Goal: Task Accomplishment & Management: Manage account settings

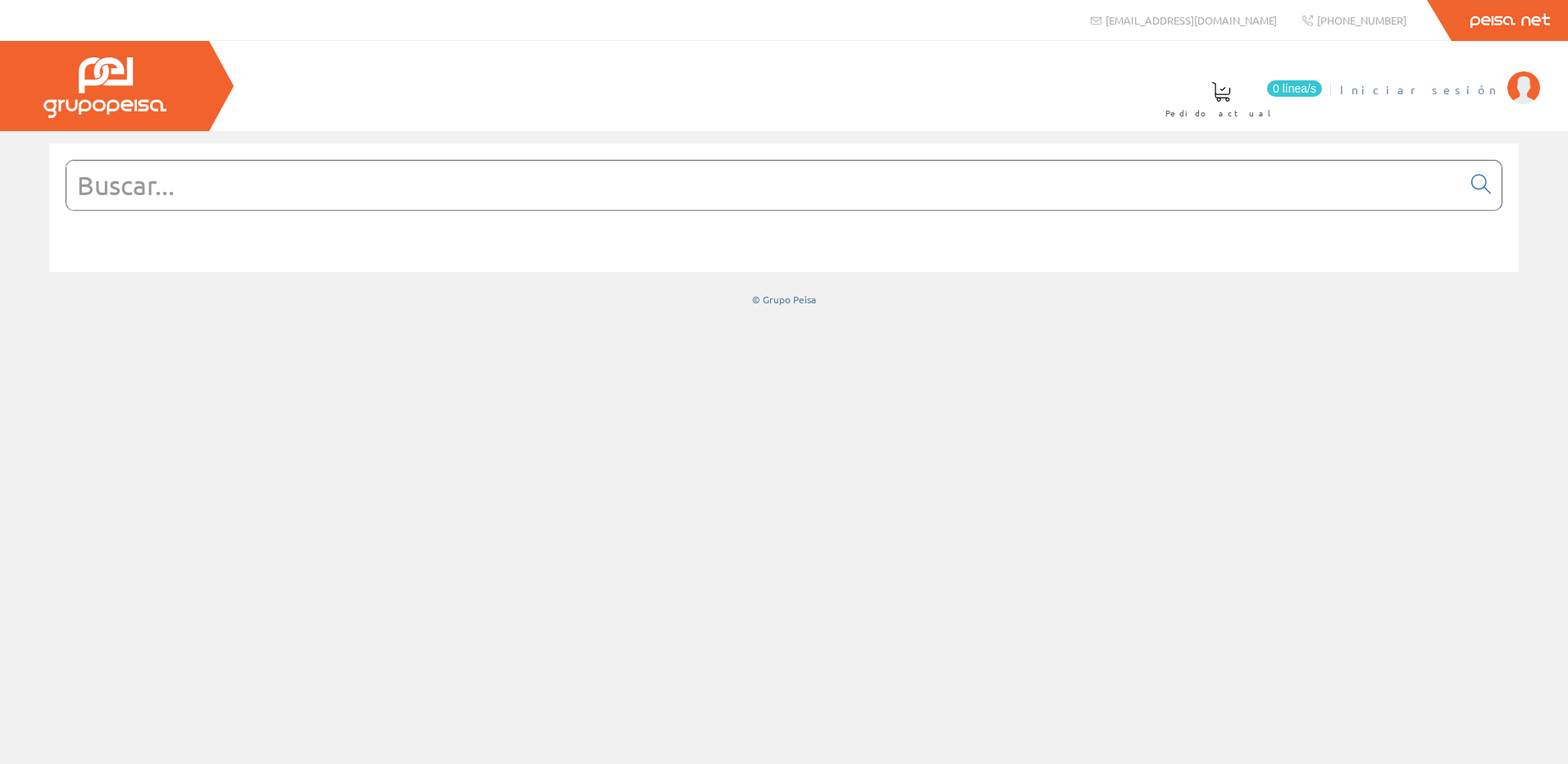
click at [1467, 91] on span "Iniciar sesión" at bounding box center [1419, 90] width 159 height 17
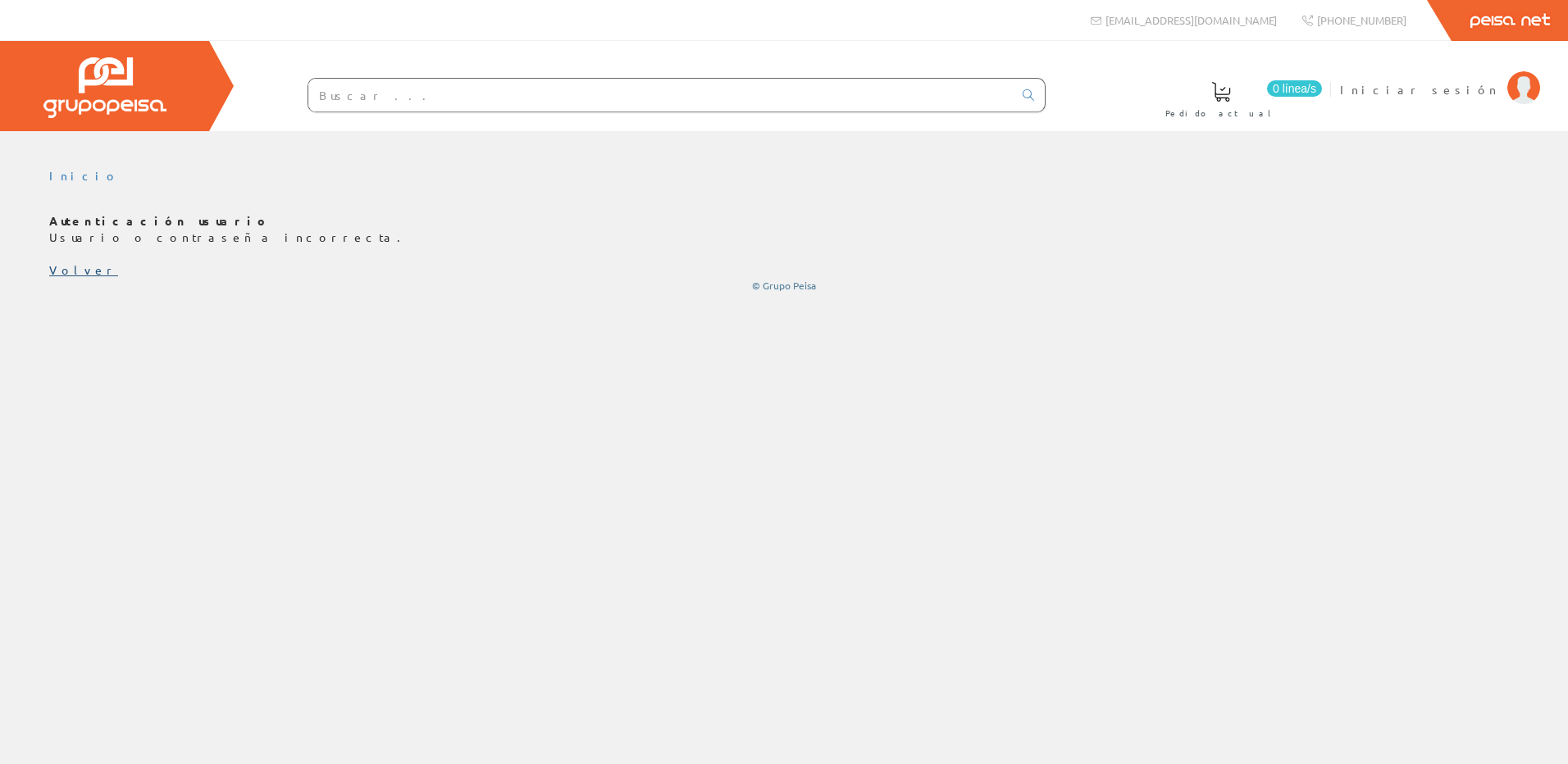
click at [58, 272] on link "Volver" at bounding box center [84, 269] width 69 height 15
click at [1452, 91] on span "Iniciar sesión" at bounding box center [1419, 90] width 159 height 17
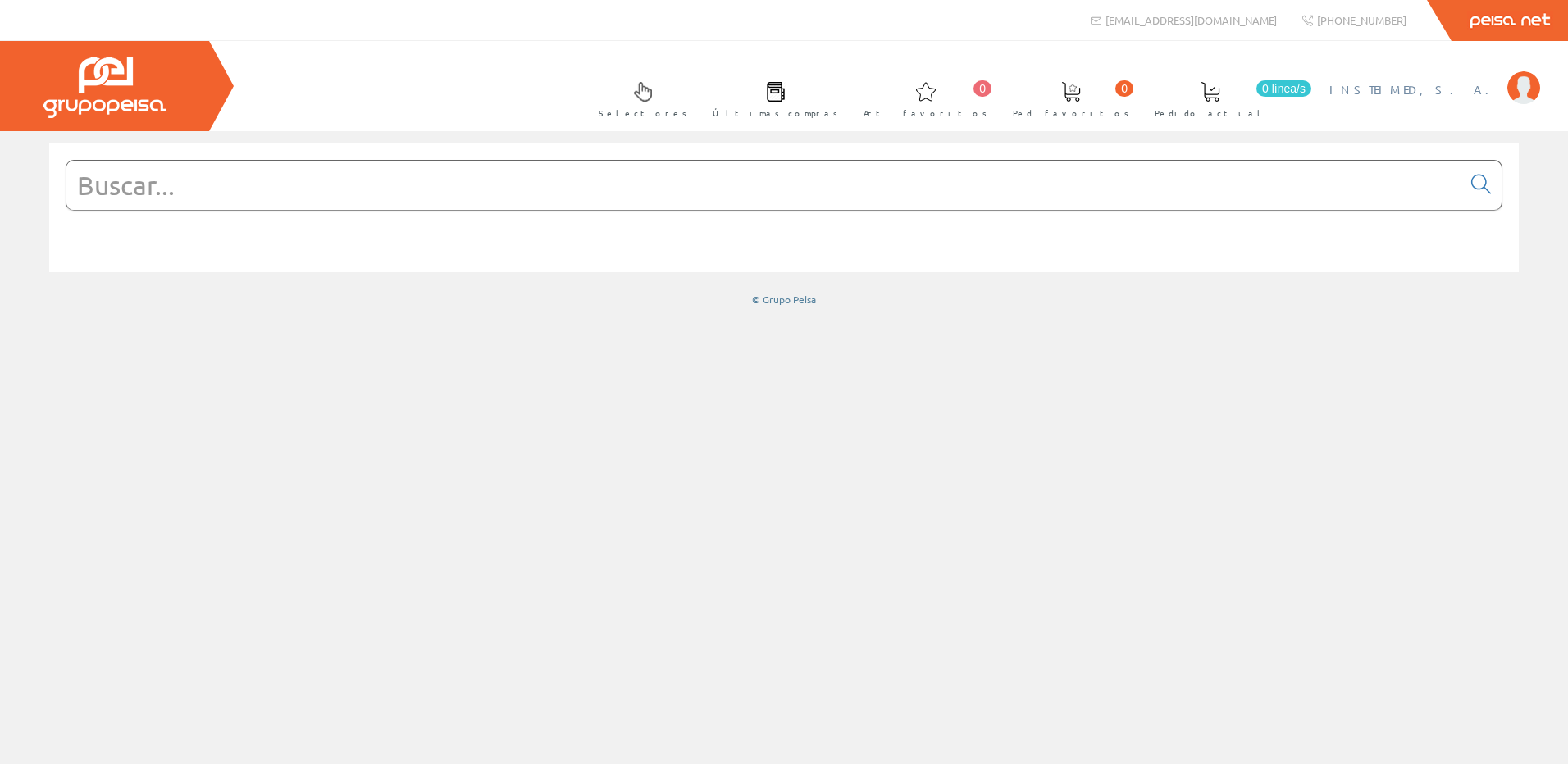
click at [1480, 88] on span "INSTEIMED, S. A." at bounding box center [1415, 90] width 170 height 17
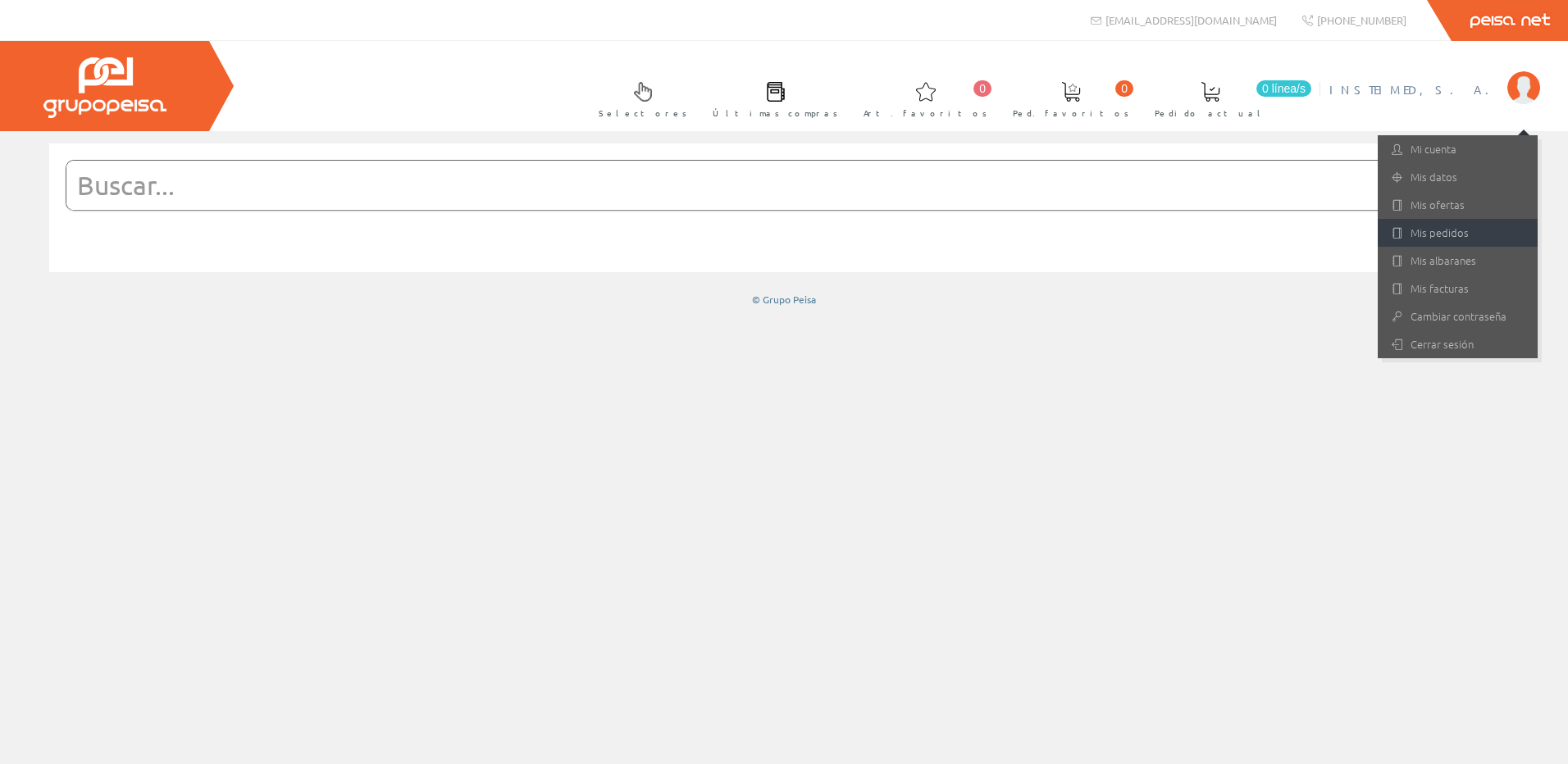
click at [1451, 230] on link "Mis pedidos" at bounding box center [1457, 232] width 160 height 27
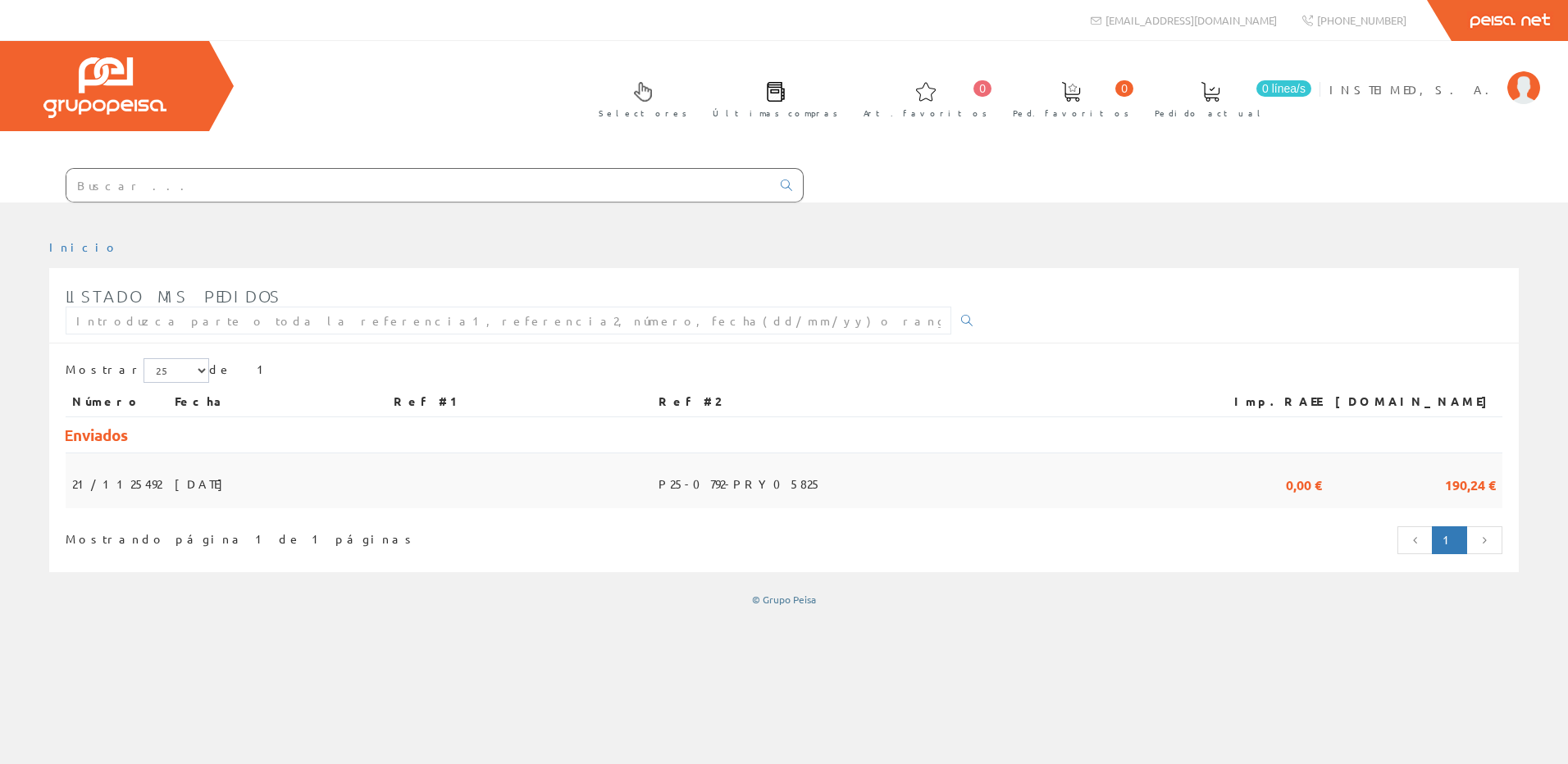
click at [200, 484] on span "01/09/2025" at bounding box center [203, 483] width 57 height 27
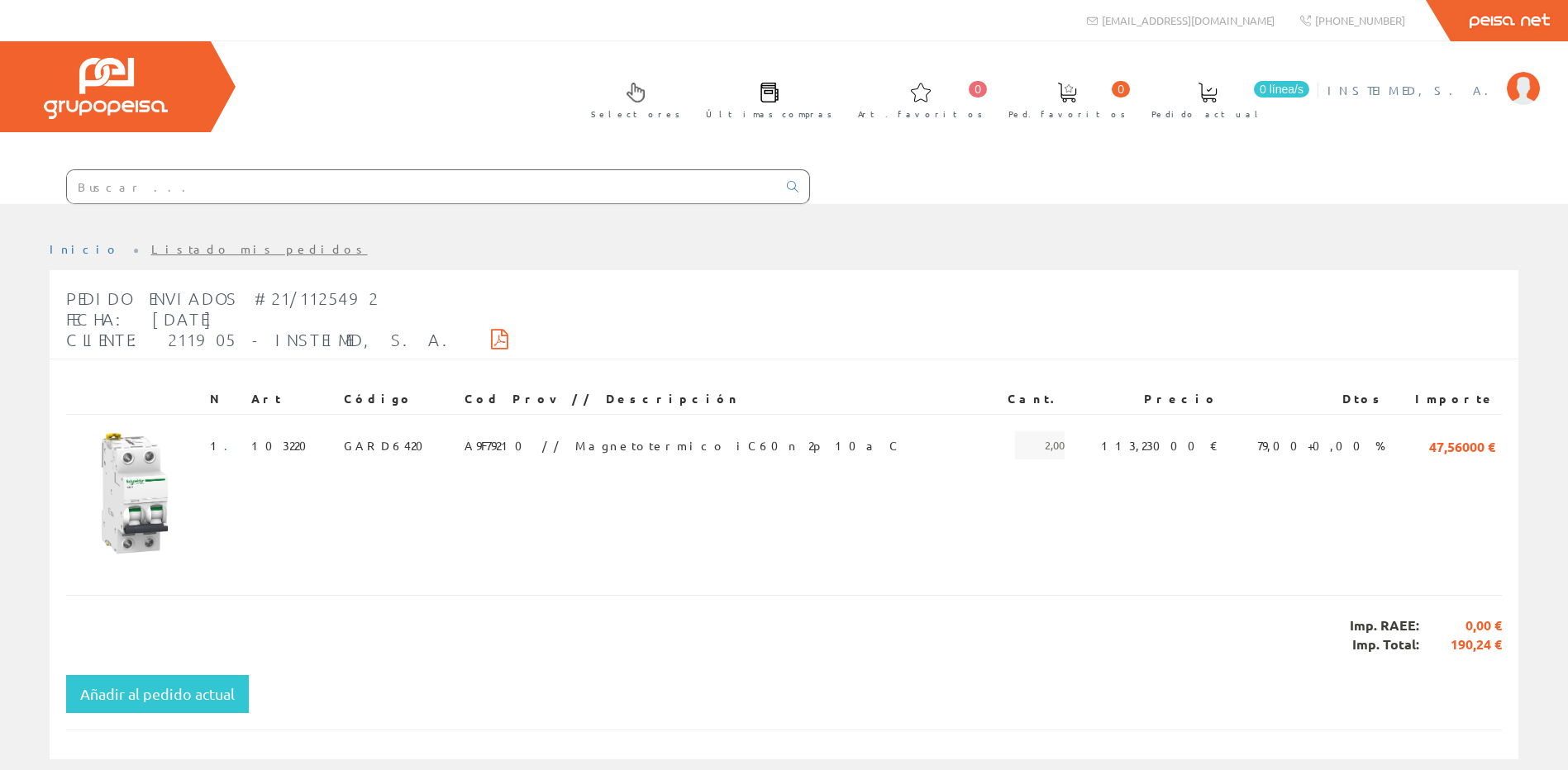
click at [1463, 88] on span "INSTEIMED, S. A." at bounding box center [1413, 90] width 172 height 17
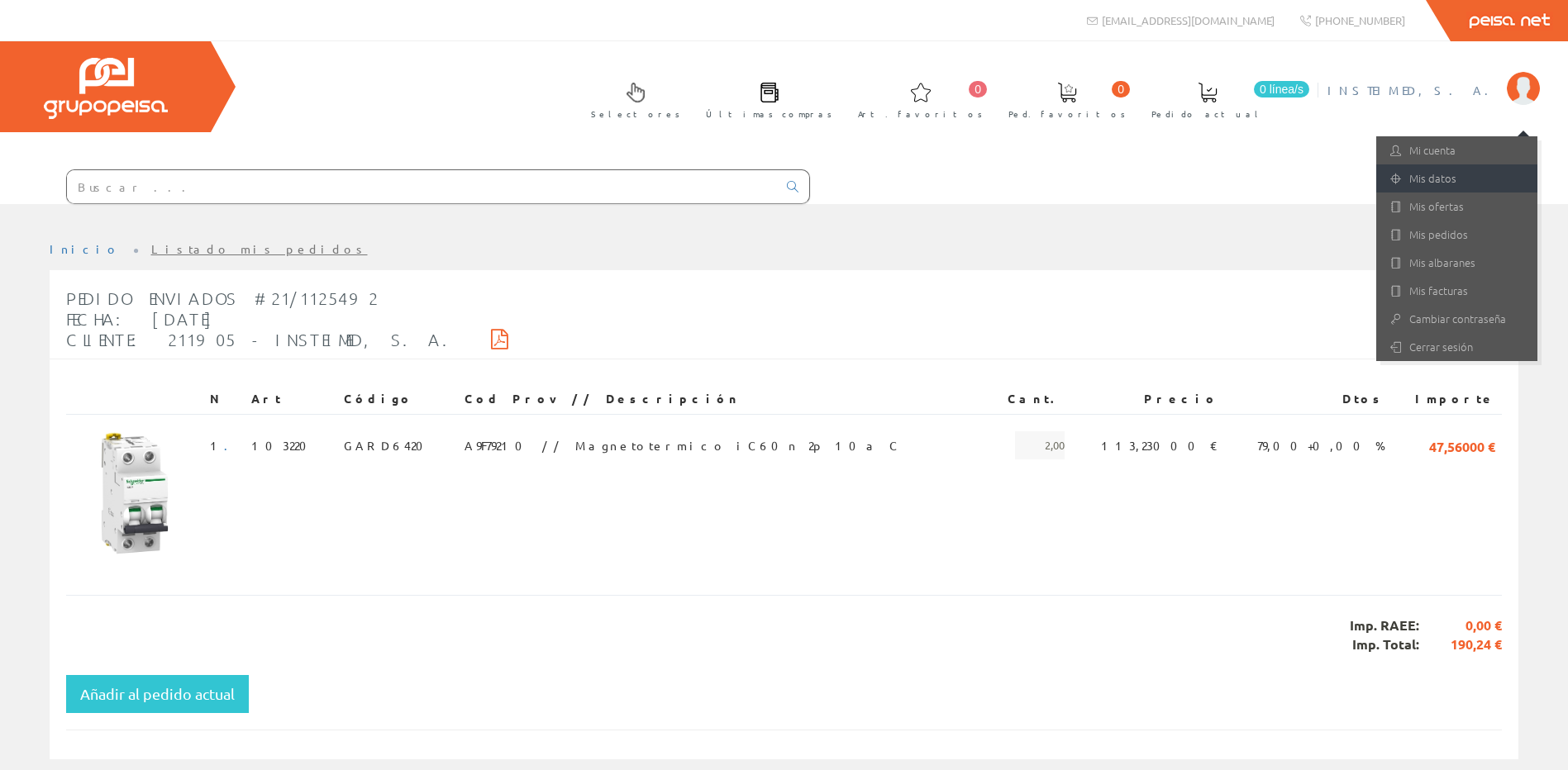
click at [1445, 176] on link "Mis datos" at bounding box center [1456, 178] width 161 height 28
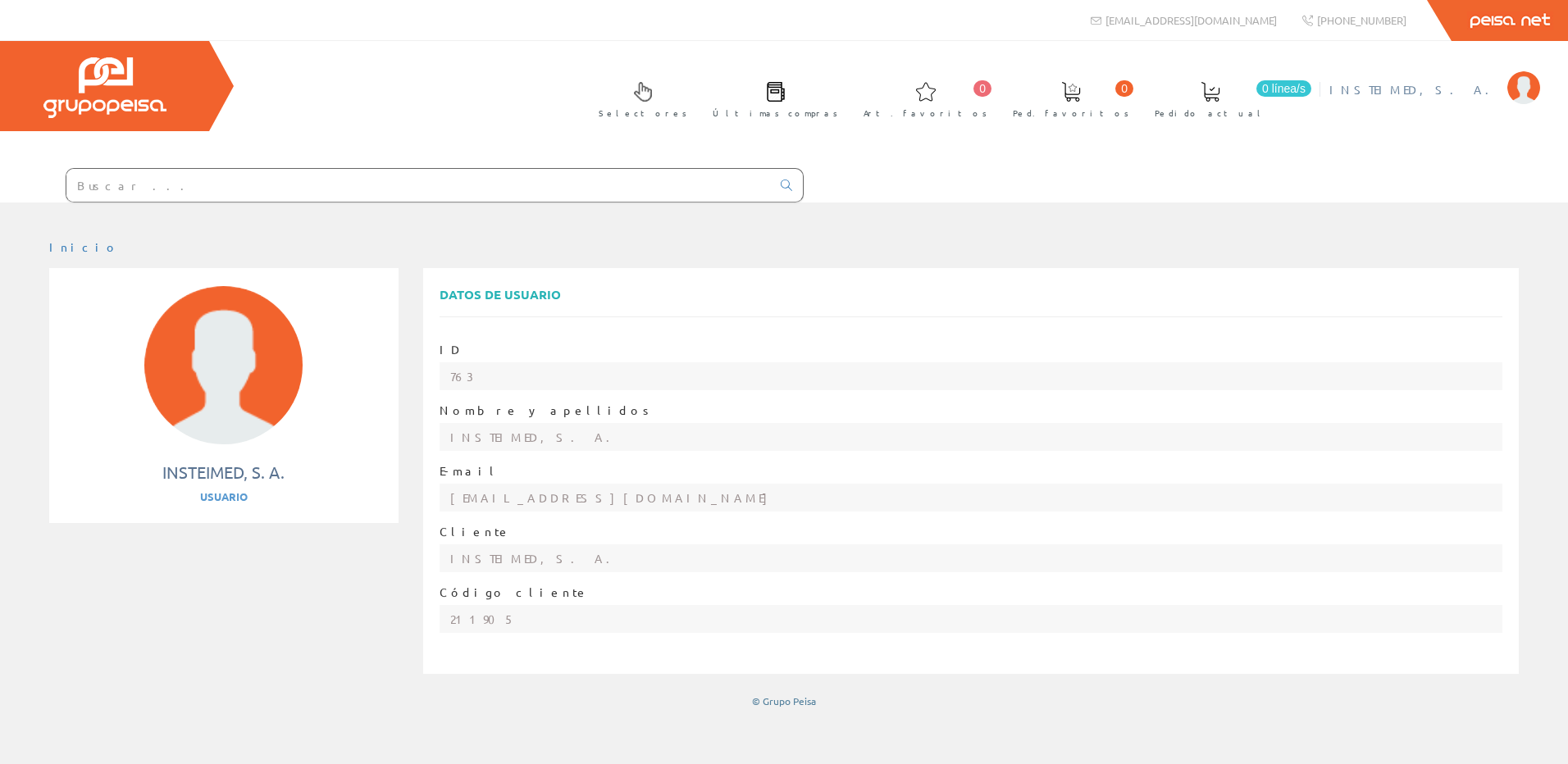
click at [1438, 91] on span "INSTEIMED, S. A." at bounding box center [1415, 90] width 170 height 17
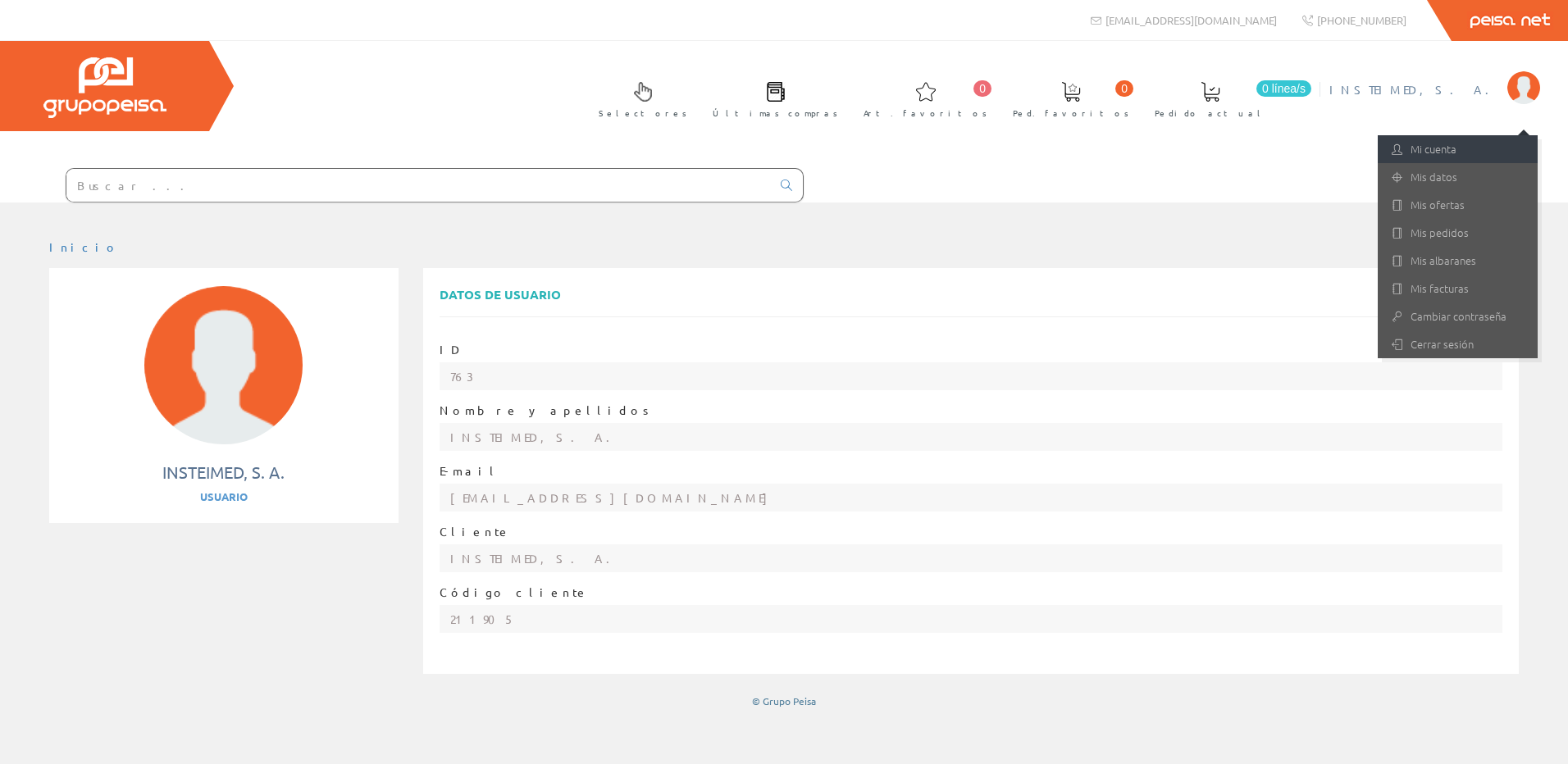
click at [1451, 148] on link "Mi cuenta" at bounding box center [1457, 149] width 160 height 27
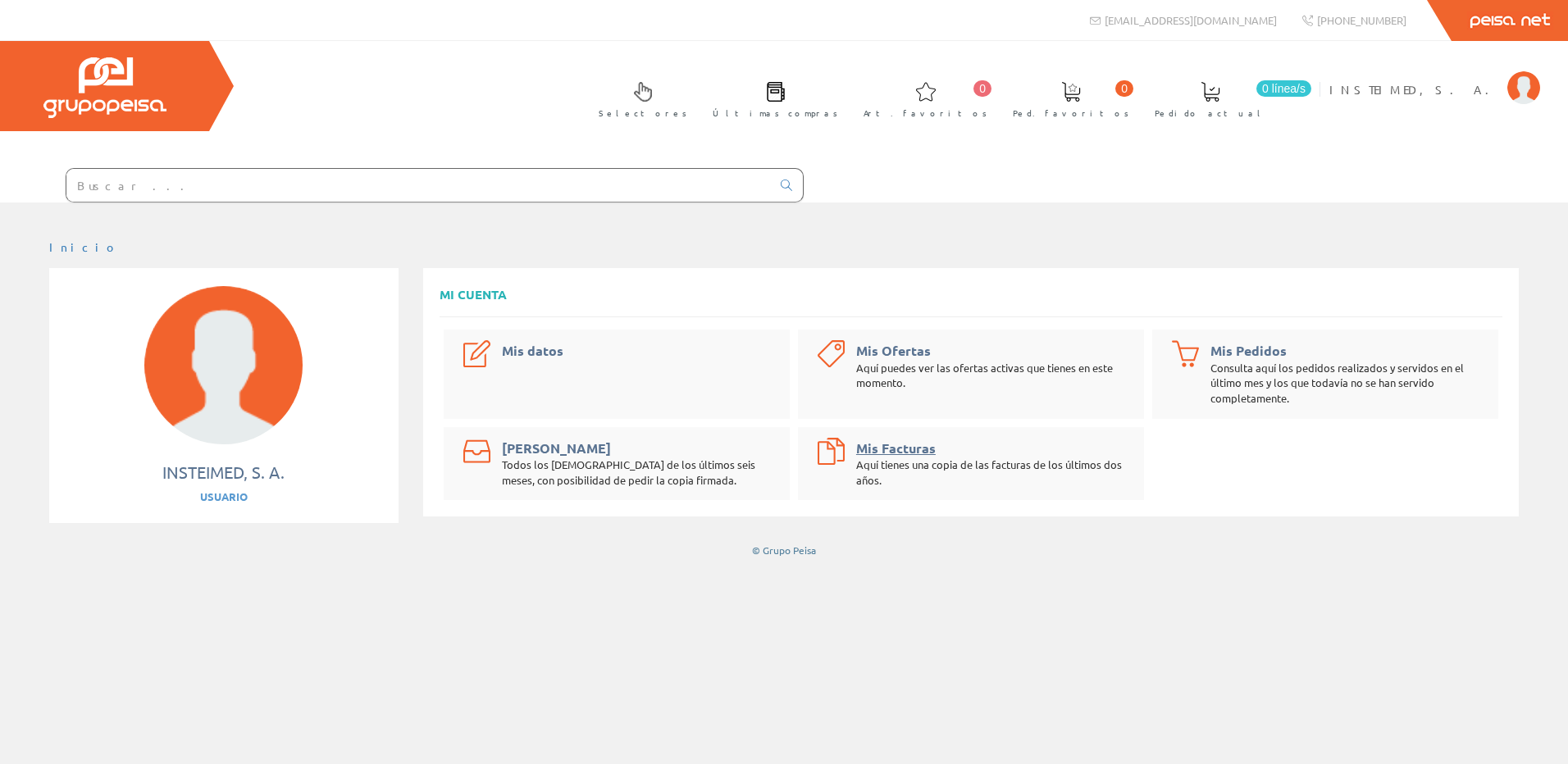
click at [895, 455] on link "Mis Facturas" at bounding box center [896, 448] width 80 height 17
